Goal: Obtain resource: Obtain resource

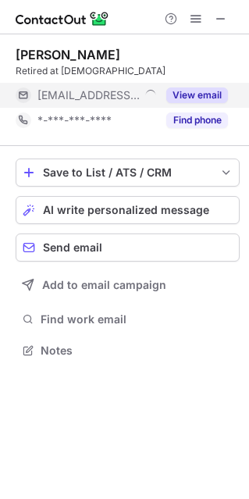
scroll to position [353, 249]
click at [176, 103] on button "View email" at bounding box center [197, 95] width 62 height 16
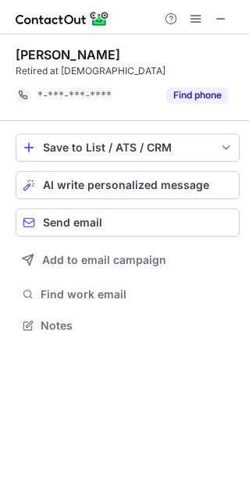
scroll to position [328, 249]
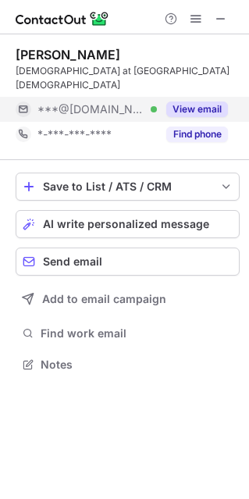
scroll to position [8, 7]
click at [200, 102] on button "View email" at bounding box center [197, 110] width 62 height 16
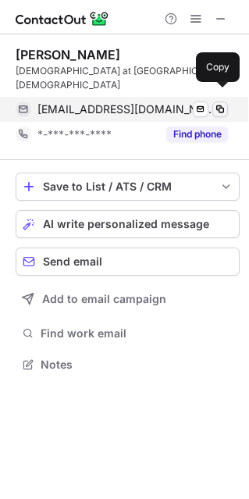
click at [219, 102] on button at bounding box center [220, 110] width 16 height 16
click at [219, 103] on span at bounding box center [220, 109] width 12 height 12
